Goal: Information Seeking & Learning: Learn about a topic

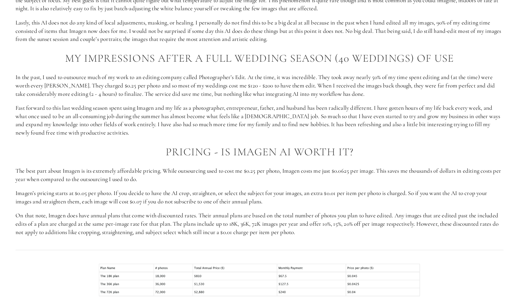
scroll to position [727, 0]
click at [313, 77] on p "In the past, I used to outsource much of my work to an editing company called P…" at bounding box center [260, 84] width 488 height 25
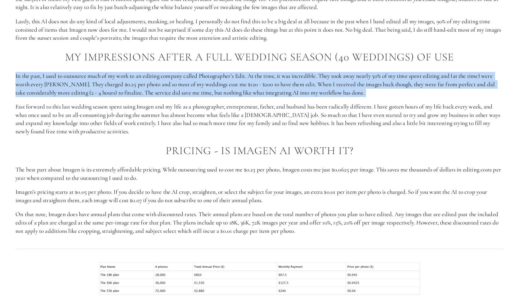
click at [313, 77] on p "In the past, I used to outsource much of my work to an editing company called P…" at bounding box center [260, 84] width 488 height 25
click at [283, 92] on p "In the past, I used to outsource much of my work to an editing company called P…" at bounding box center [260, 84] width 488 height 25
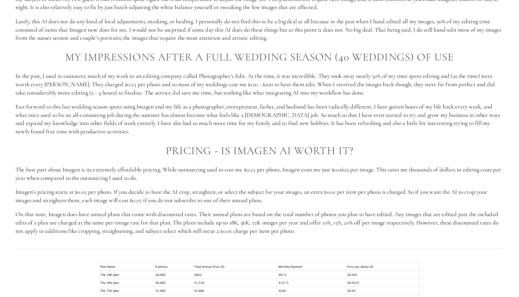
click at [282, 94] on p "In the past, I used to outsource much of my work to an editing company called P…" at bounding box center [260, 84] width 488 height 25
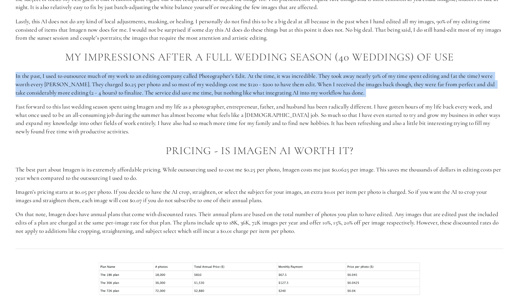
click at [282, 94] on p "In the past, I used to outsource much of my work to an editing company called P…" at bounding box center [260, 84] width 488 height 25
click at [278, 85] on p "In the past, I used to outsource much of my work to an editing company called P…" at bounding box center [260, 84] width 488 height 25
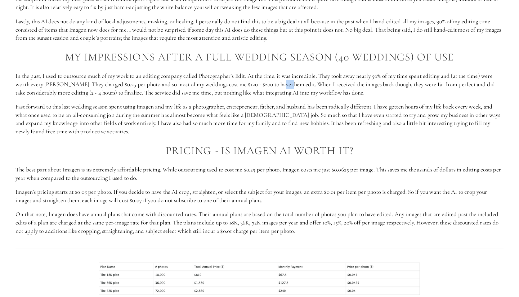
click at [278, 85] on p "In the past, I used to outsource much of my work to an editing company called P…" at bounding box center [260, 84] width 488 height 25
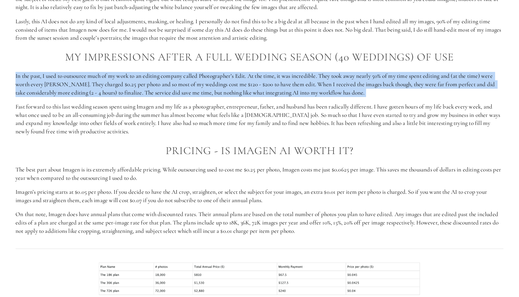
click at [278, 85] on p "In the past, I used to outsource much of my work to an editing company called P…" at bounding box center [260, 84] width 488 height 25
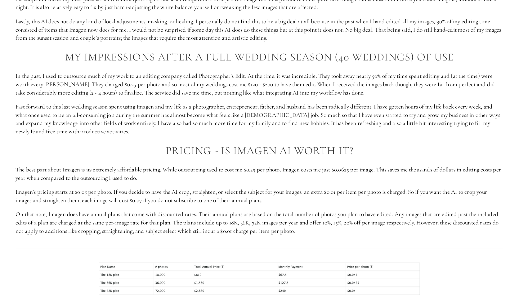
click at [289, 111] on p "Fast forward to this last wedding season spent using Imagen and my life as a ph…" at bounding box center [260, 119] width 488 height 33
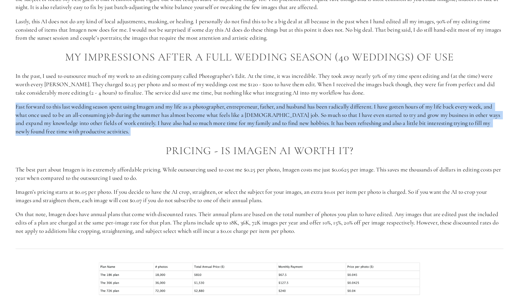
click at [289, 111] on p "Fast forward to this last wedding season spent using Imagen and my life as a ph…" at bounding box center [260, 119] width 488 height 33
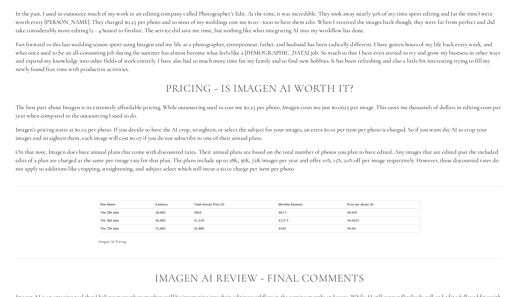
scroll to position [791, 0]
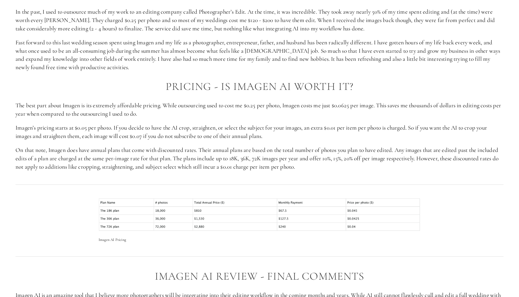
click at [270, 133] on p "Imagen’s pricing starts at $0.05 per photo. If you decide to have the AI crop, …" at bounding box center [260, 132] width 488 height 16
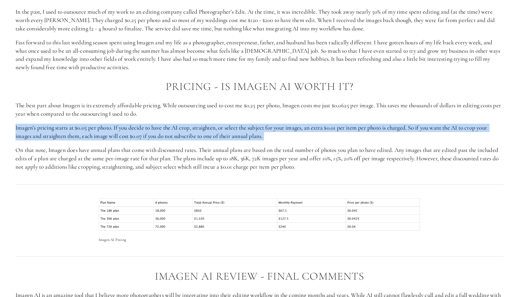
click at [270, 133] on p "Imagen’s pricing starts at $0.05 per photo. If you decide to have the AI crop, …" at bounding box center [260, 132] width 488 height 16
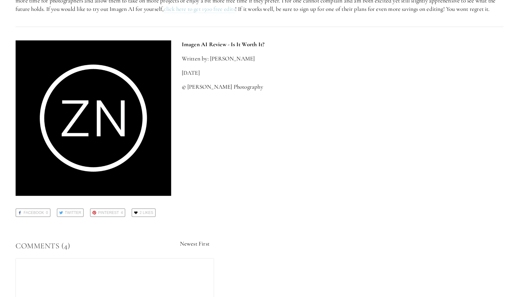
scroll to position [1103, 0]
